Goal: Transaction & Acquisition: Register for event/course

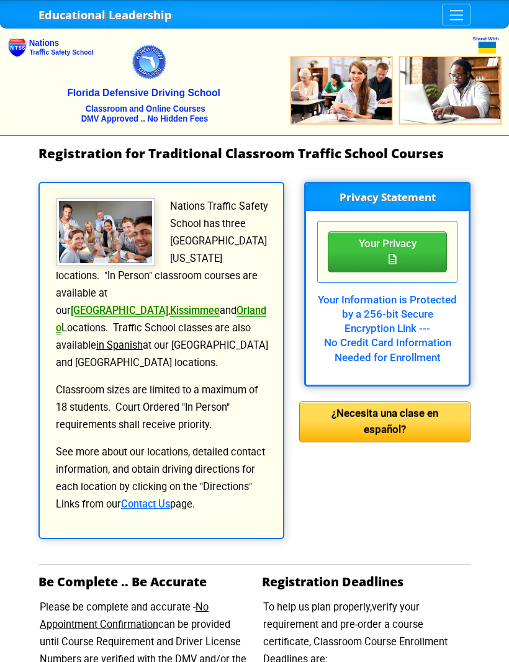
select select
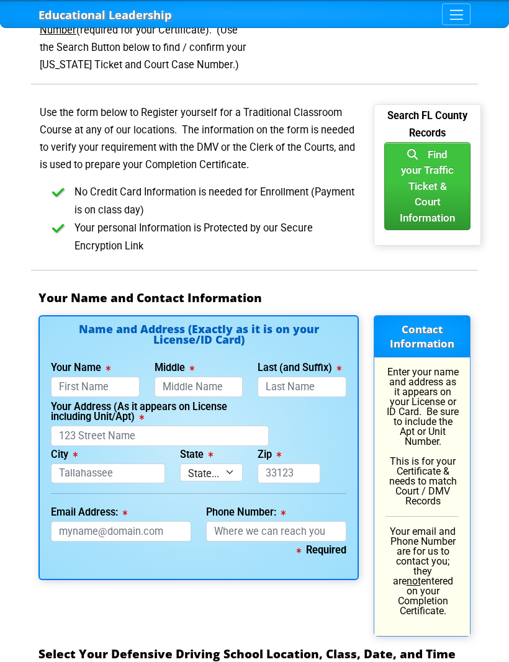
scroll to position [821, 0]
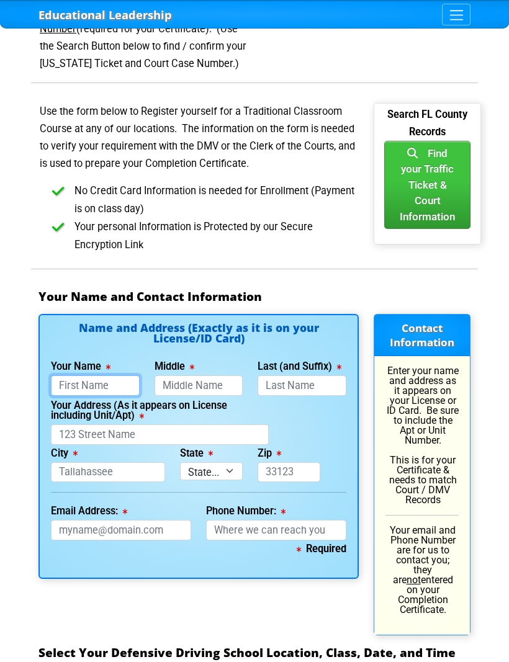
click at [118, 375] on input "Your Name" at bounding box center [95, 385] width 89 height 20
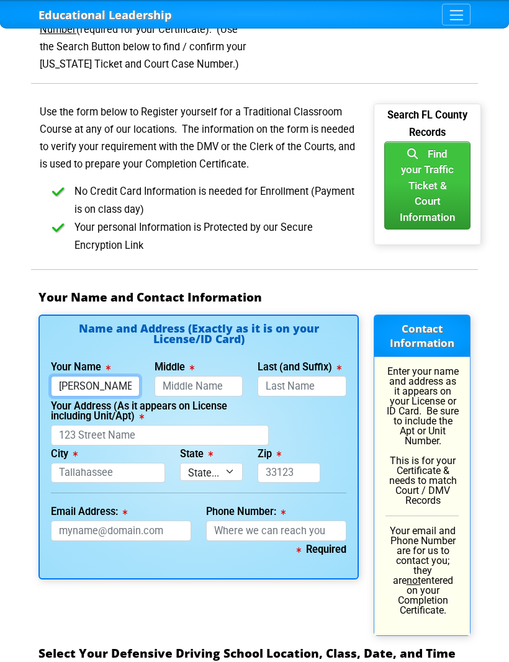
type input "[PERSON_NAME]"
click at [229, 376] on input "Middle" at bounding box center [198, 386] width 89 height 20
type input "[PERSON_NAME]"
click at [290, 376] on input "Last (and Suffix)" at bounding box center [301, 386] width 89 height 20
type input "Royal"
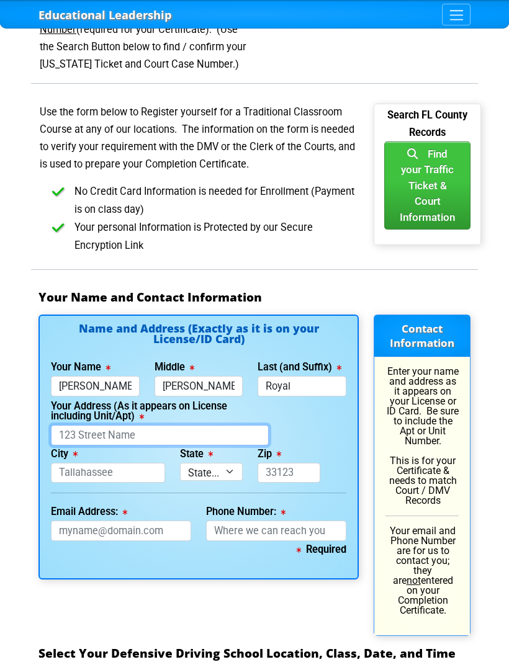
click at [159, 425] on input "Your Address (As it appears on License including Unit/Apt)" at bounding box center [160, 435] width 218 height 20
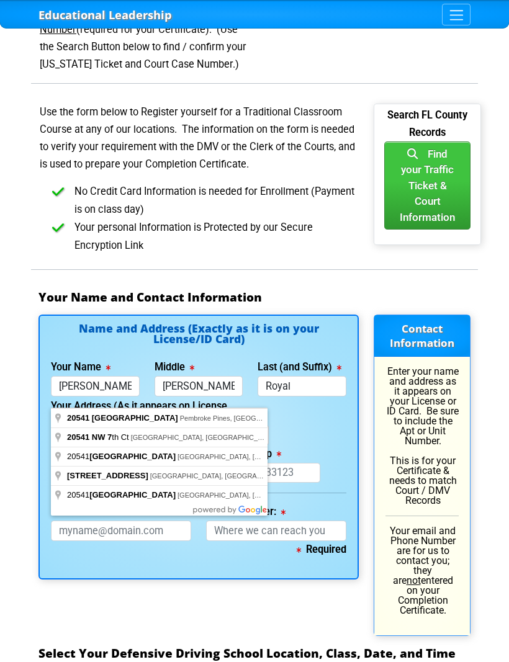
type input "[STREET_ADDRESS]"
type input "[GEOGRAPHIC_DATA]"
select select "{"fullName":"[US_STATE]","abbreviation":"FL","uniqueId":"1d559909-6cf0-4a4d-848…"
type input "33169"
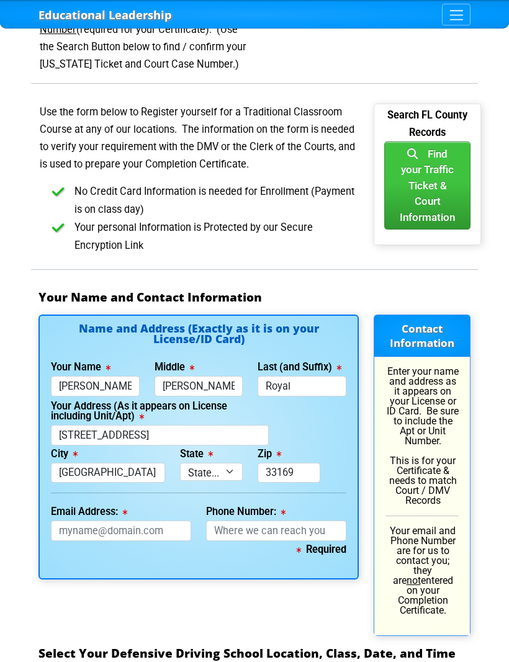
scroll to position [821, 0]
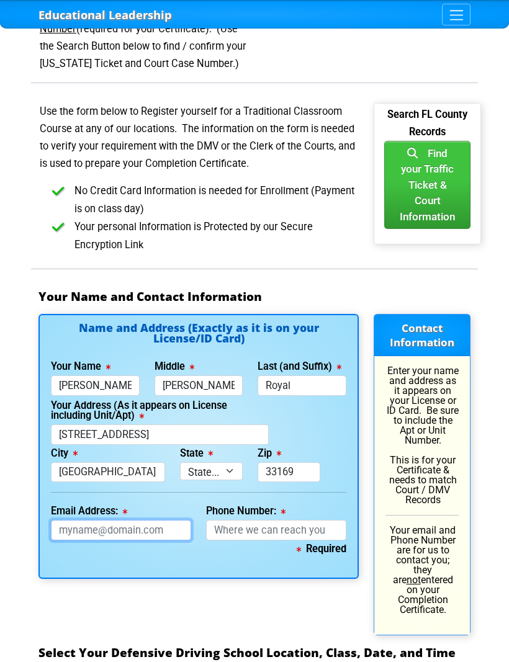
click at [162, 520] on input "Email Address:" at bounding box center [121, 530] width 140 height 20
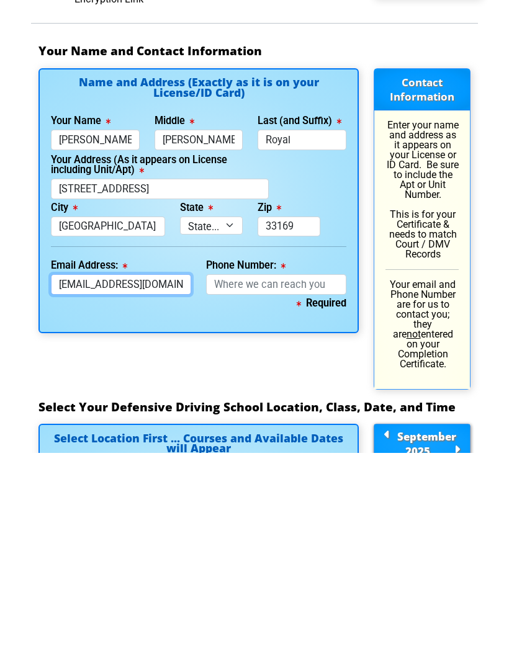
type input "[EMAIL_ADDRESS][DOMAIN_NAME]"
click at [306, 483] on input "Phone Number:" at bounding box center [276, 493] width 140 height 20
type input "2"
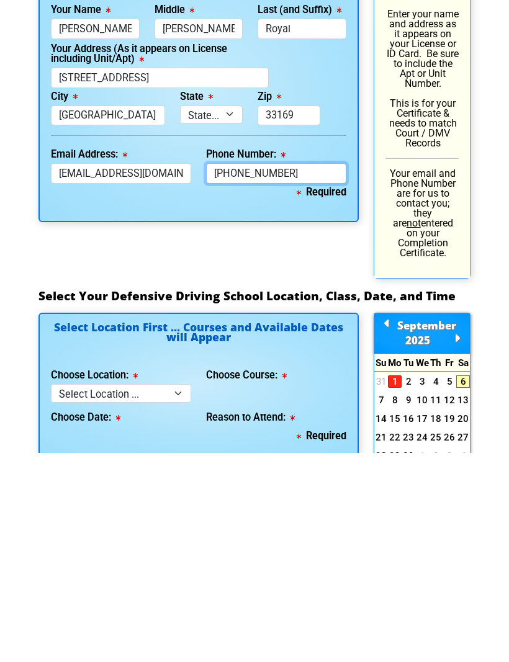
type input "[PHONE_NUMBER]"
click at [171, 593] on select "Select Location ... Tampa Orlando Kissimmee [GEOGRAPHIC_DATA] - en español [GEO…" at bounding box center [121, 602] width 140 height 18
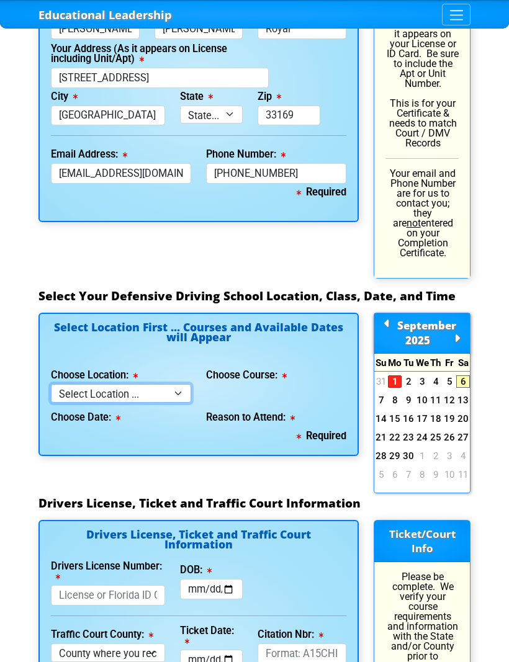
select select "7"
select select
click at [163, 384] on select "Select Location ... Tampa Orlando Kissimmee [GEOGRAPHIC_DATA] - en español [GEO…" at bounding box center [121, 393] width 140 height 18
select select "6"
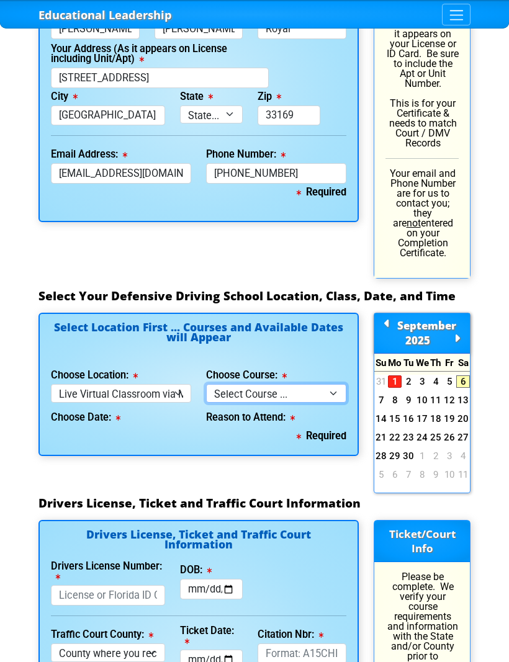
click at [310, 384] on select "Select Course ... 4 Hour Under 25 Class (STOP or Youthful Offender)" at bounding box center [276, 393] width 140 height 18
select select "2"
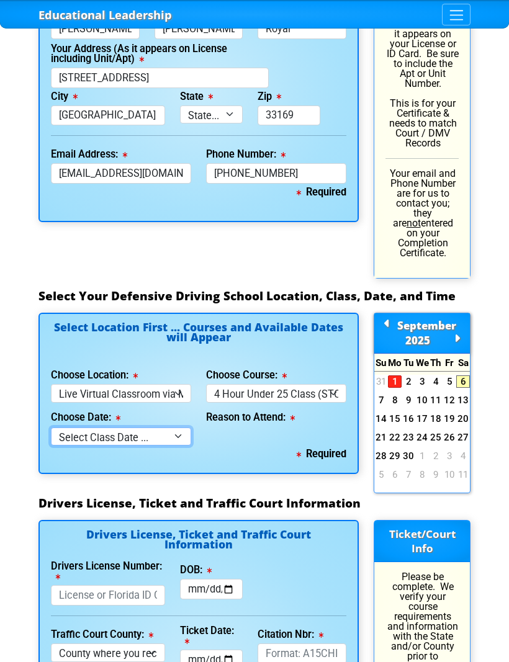
click at [159, 427] on select "Select Class Date ... [DATE] -- ([DATE] from 1:00pm-5:00pm) [DATE] -- ([DATE] f…" at bounding box center [121, 436] width 140 height 18
select select "[DATE], 12"
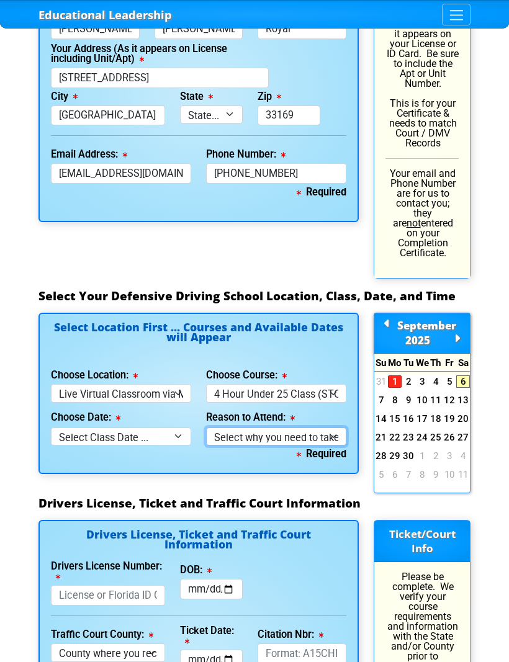
click at [285, 427] on select "Select why you need to take class ... Court Order - Complete Under 25 DDC" at bounding box center [276, 436] width 140 height 18
select select "Court Ordered (Under 25 Defensive Driver School)"
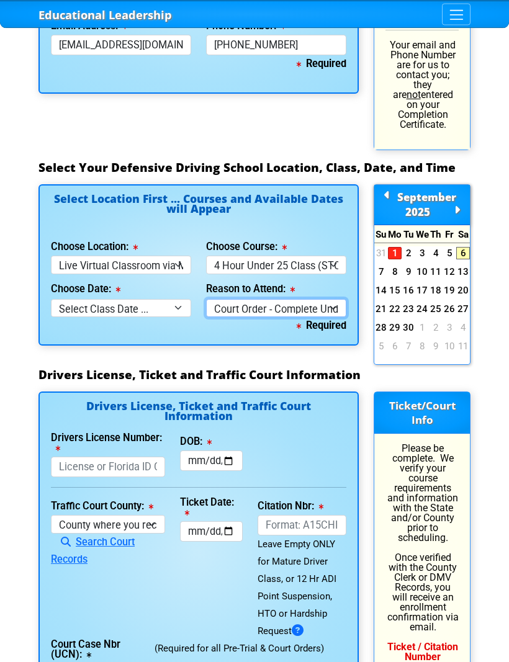
scroll to position [1307, 0]
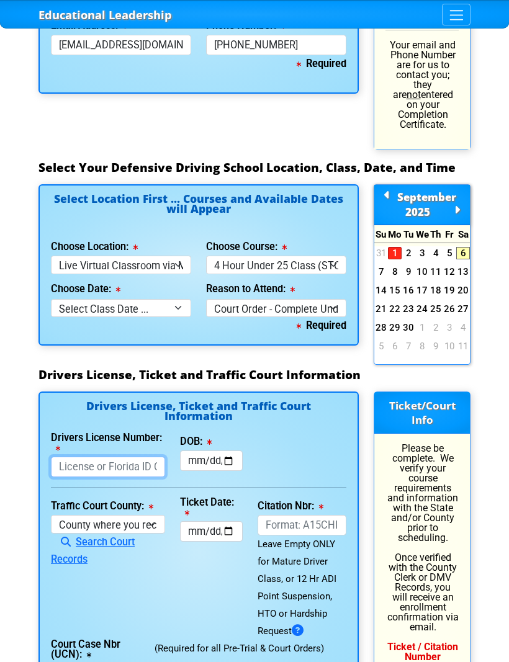
click at [127, 457] on input "Drivers License Number:" at bounding box center [108, 467] width 114 height 20
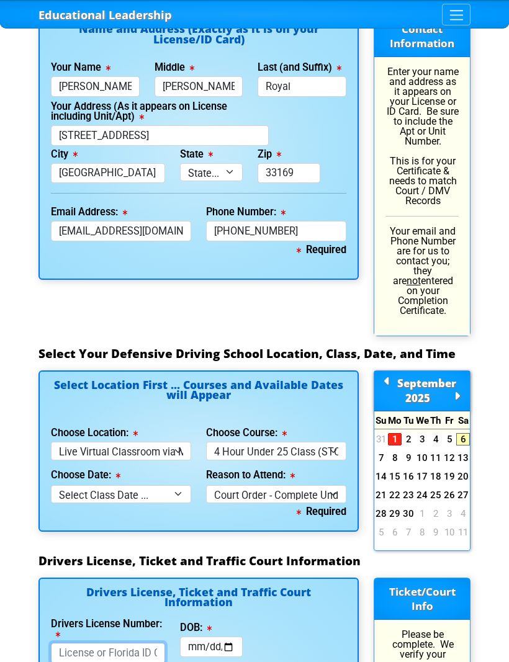
scroll to position [1292, 0]
